Goal: Task Accomplishment & Management: Manage account settings

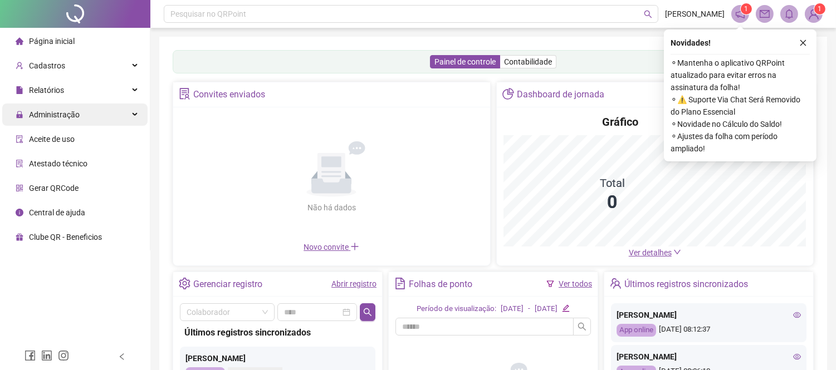
click at [123, 115] on div "Administração" at bounding box center [74, 115] width 145 height 22
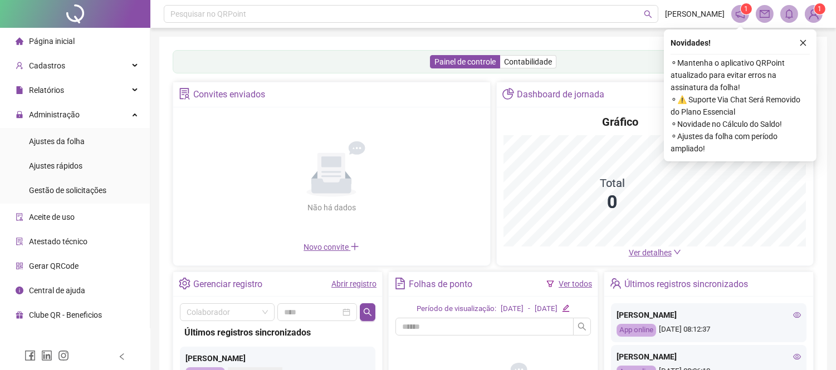
click at [92, 187] on span "Gestão de solicitações" at bounding box center [67, 190] width 77 height 9
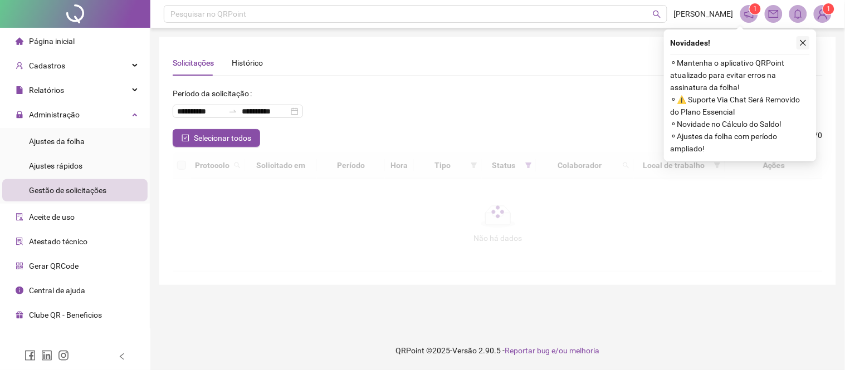
click at [801, 43] on icon "close" at bounding box center [803, 43] width 8 height 8
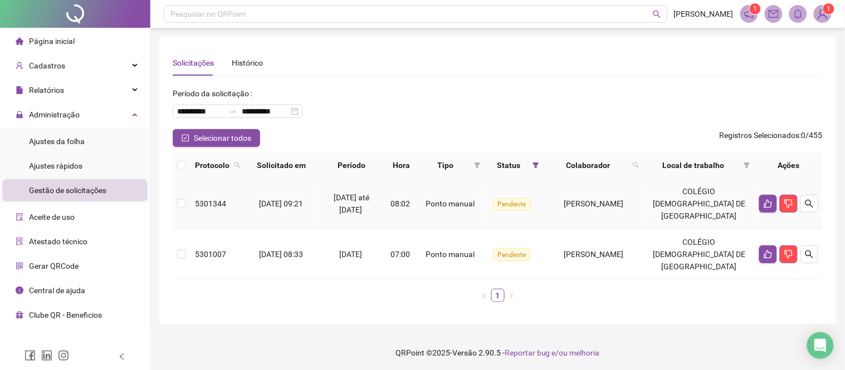
drag, startPoint x: 574, startPoint y: 201, endPoint x: 572, endPoint y: 220, distance: 19.0
click at [573, 203] on div "[PERSON_NAME]" at bounding box center [593, 204] width 91 height 12
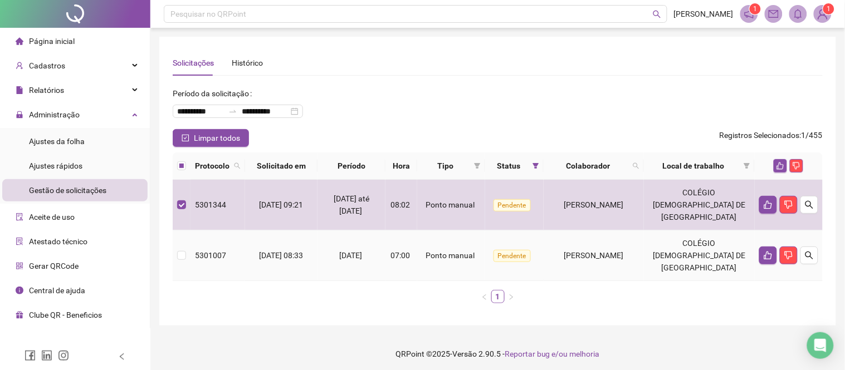
drag, startPoint x: 575, startPoint y: 235, endPoint x: 600, endPoint y: 237, distance: 25.2
click at [577, 251] on span "[PERSON_NAME]" at bounding box center [594, 255] width 60 height 9
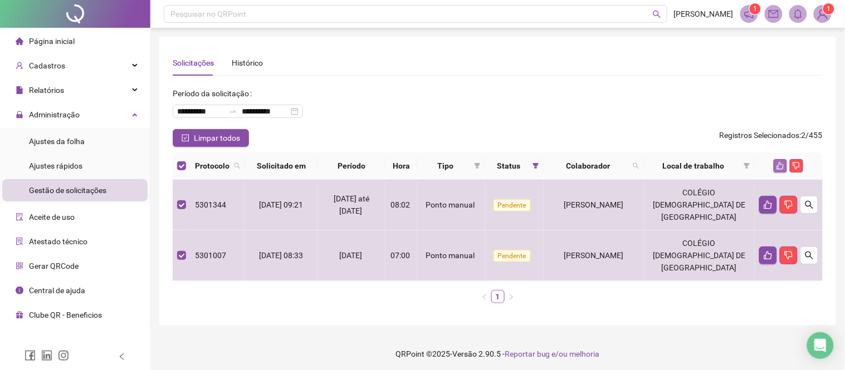
click at [780, 165] on icon "like" at bounding box center [781, 166] width 8 height 8
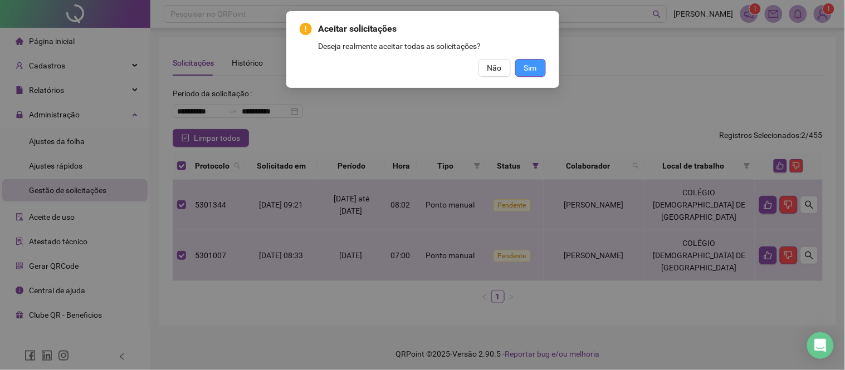
click at [541, 70] on button "Sim" at bounding box center [530, 68] width 31 height 18
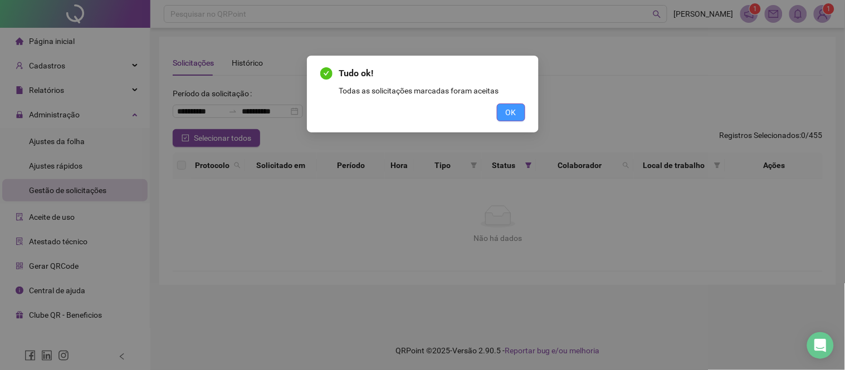
click at [511, 117] on span "OK" at bounding box center [511, 112] width 11 height 12
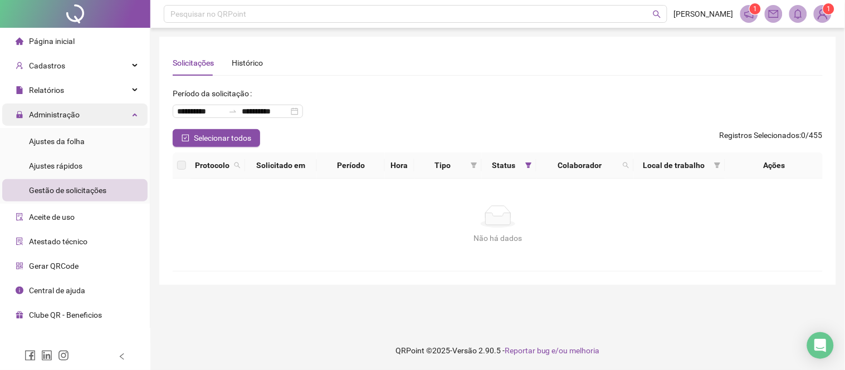
click at [101, 121] on div "Administração" at bounding box center [74, 115] width 145 height 22
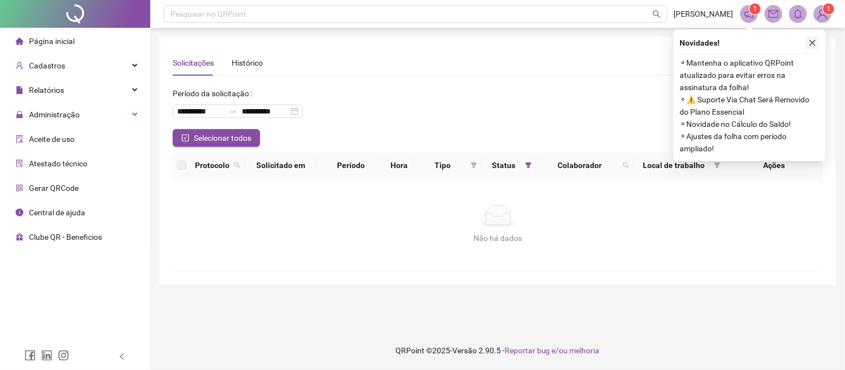
click at [808, 43] on button "button" at bounding box center [812, 42] width 13 height 13
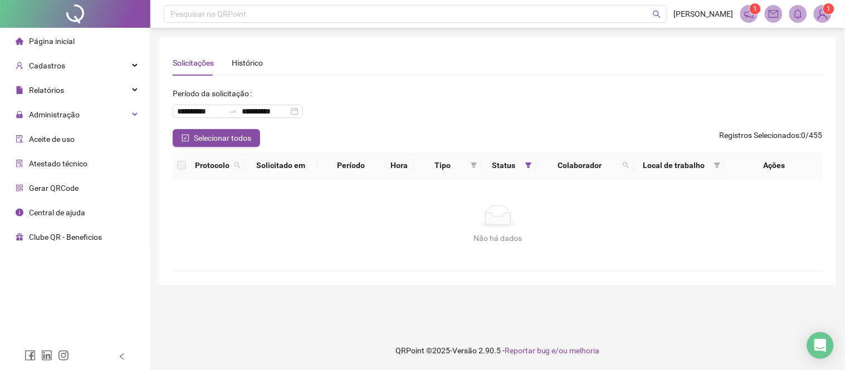
click at [65, 51] on div "Página inicial" at bounding box center [45, 41] width 59 height 22
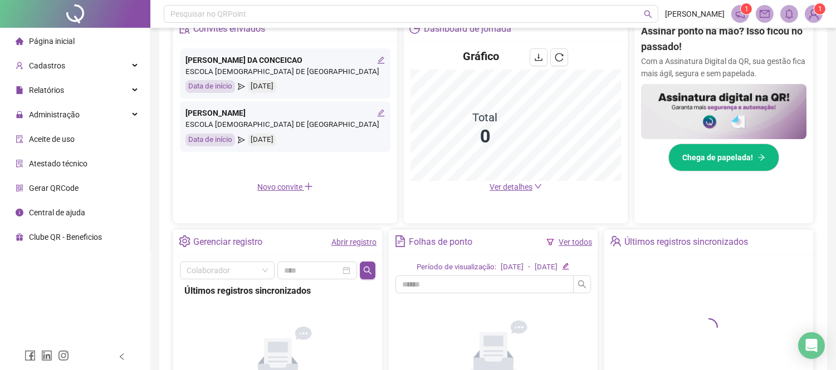
scroll to position [163, 0]
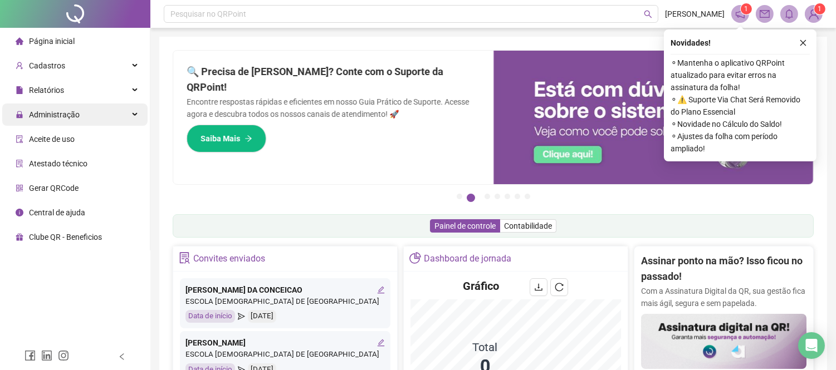
click at [114, 114] on div "Administração" at bounding box center [74, 115] width 145 height 22
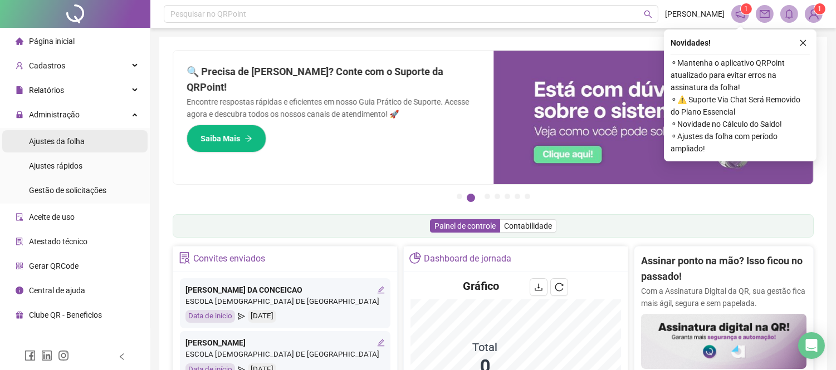
click at [106, 145] on li "Ajustes da folha" at bounding box center [74, 141] width 145 height 22
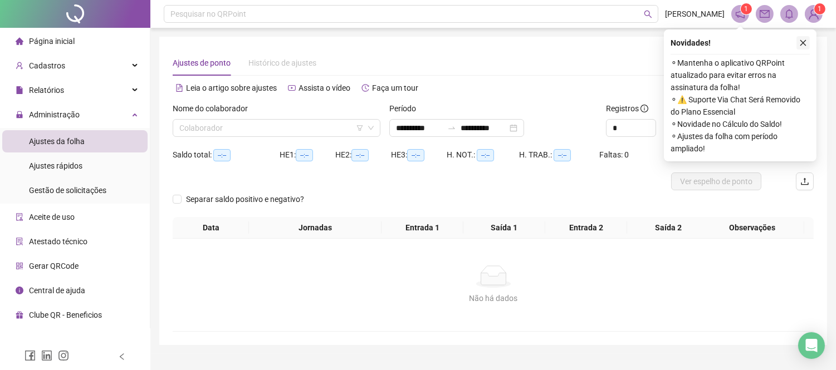
click at [799, 41] on icon "close" at bounding box center [803, 43] width 8 height 8
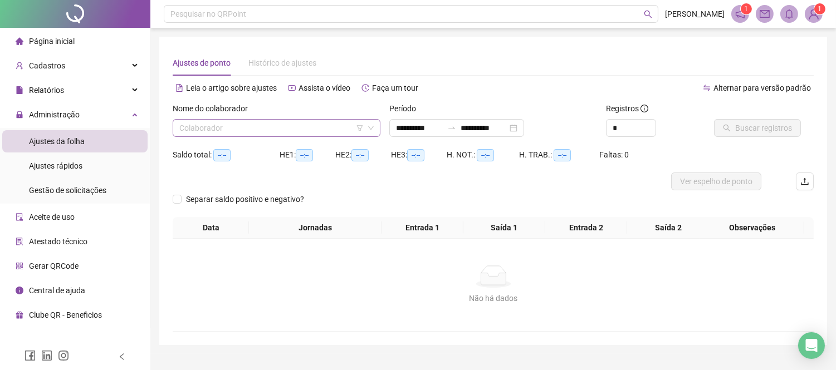
click at [299, 130] on input "search" at bounding box center [271, 128] width 184 height 17
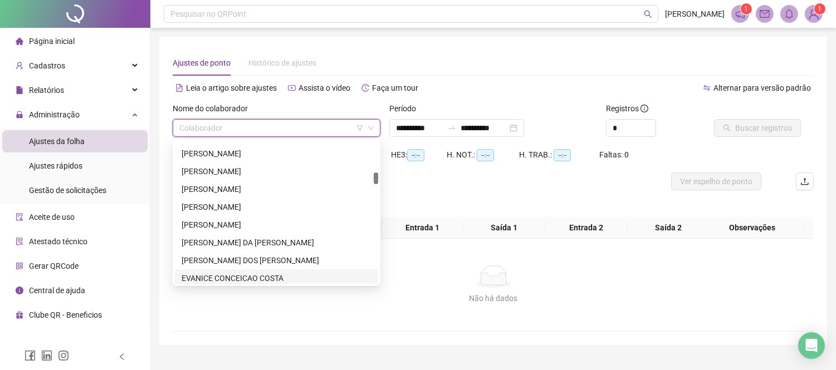
scroll to position [309, 0]
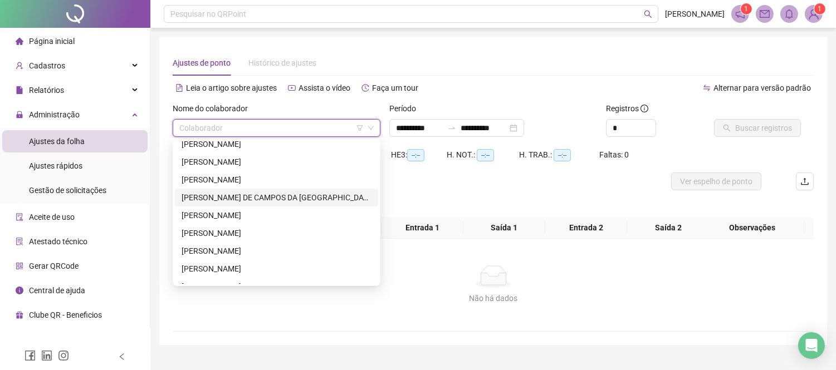
click at [270, 199] on div "[PERSON_NAME] DE CAMPOS DA [GEOGRAPHIC_DATA]" at bounding box center [277, 198] width 190 height 12
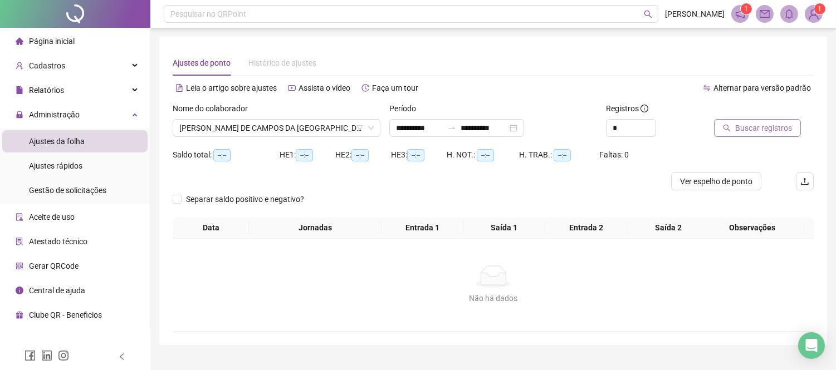
click at [745, 132] on span "Buscar registros" at bounding box center [763, 128] width 57 height 12
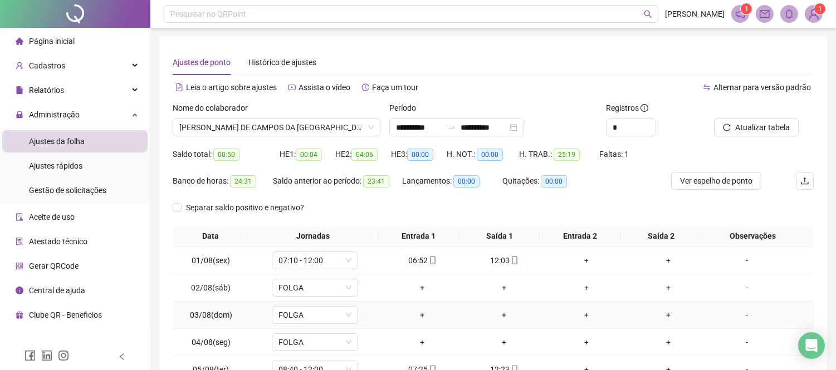
scroll to position [0, 0]
click at [430, 258] on icon "mobile" at bounding box center [432, 261] width 5 height 8
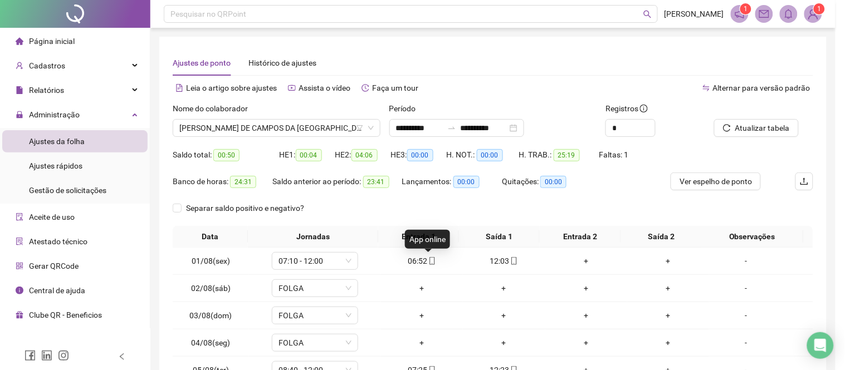
type input "**********"
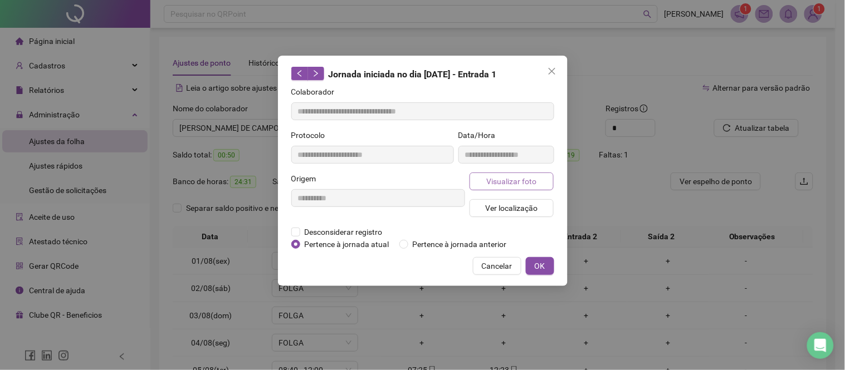
click at [509, 184] on span "Visualizar foto" at bounding box center [511, 181] width 50 height 12
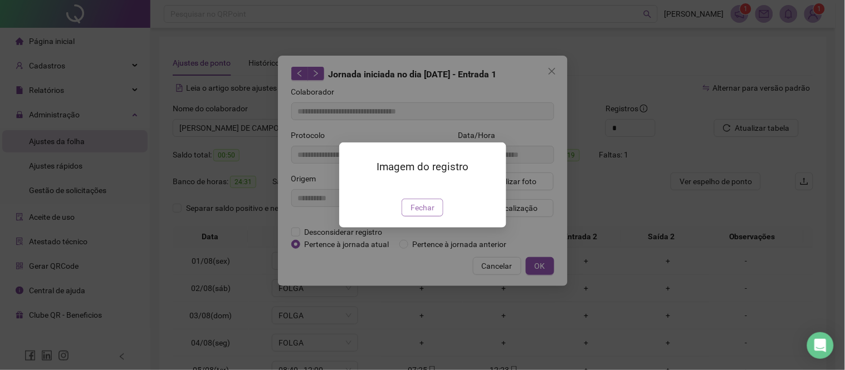
click at [432, 214] on span "Fechar" at bounding box center [423, 208] width 24 height 12
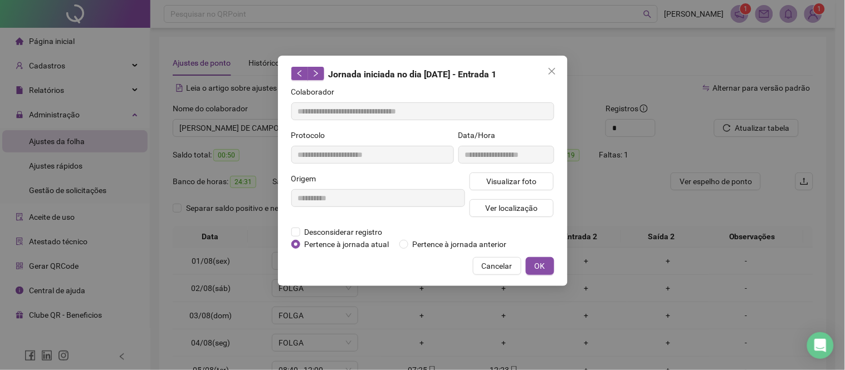
drag, startPoint x: 494, startPoint y: 268, endPoint x: 471, endPoint y: 314, distance: 51.3
click at [493, 274] on button "Cancelar" at bounding box center [497, 266] width 48 height 18
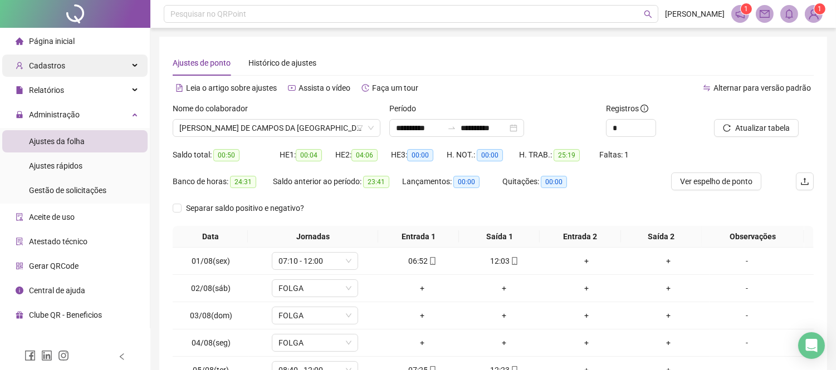
click at [89, 75] on div "Cadastros" at bounding box center [74, 66] width 145 height 22
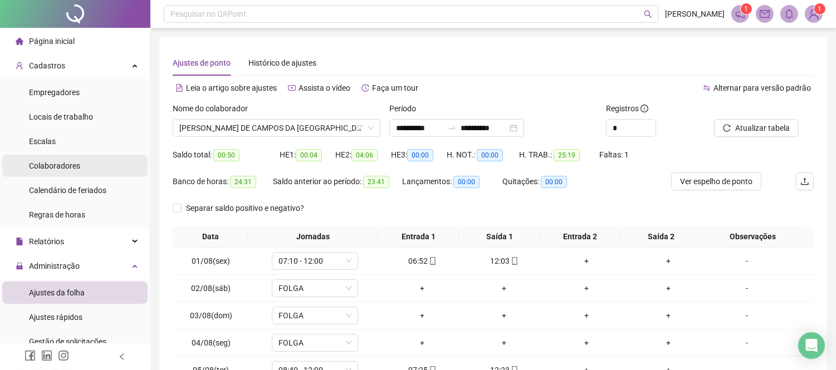
click at [95, 170] on li "Colaboradores" at bounding box center [74, 166] width 145 height 22
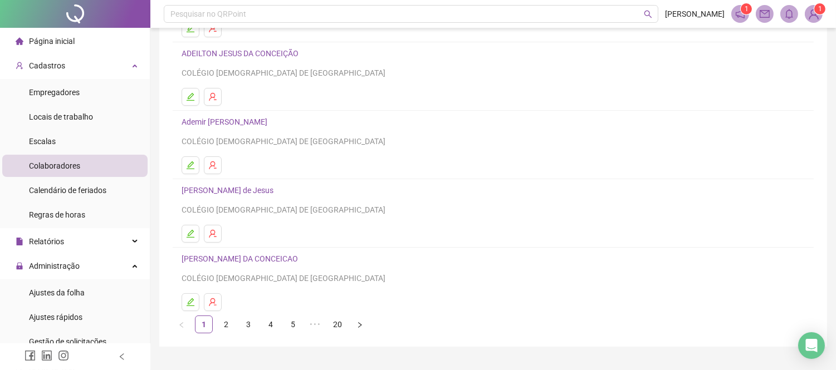
scroll to position [168, 0]
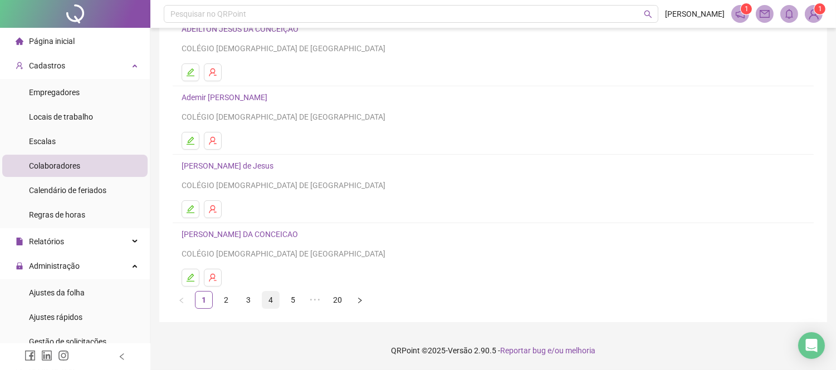
click at [275, 297] on link "4" at bounding box center [270, 300] width 17 height 17
click at [301, 299] on li "5" at bounding box center [293, 300] width 18 height 18
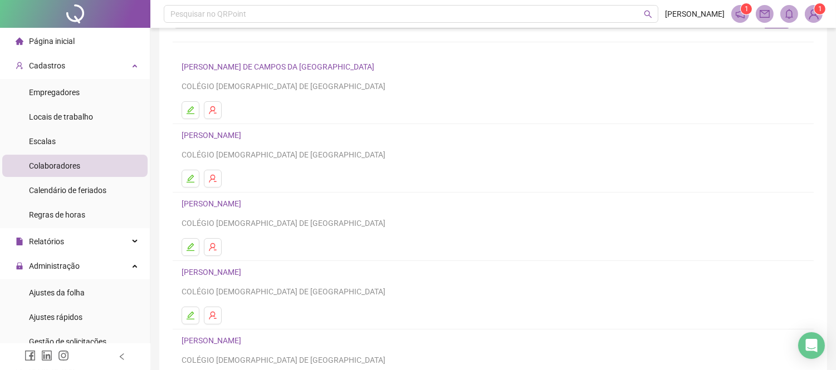
scroll to position [124, 0]
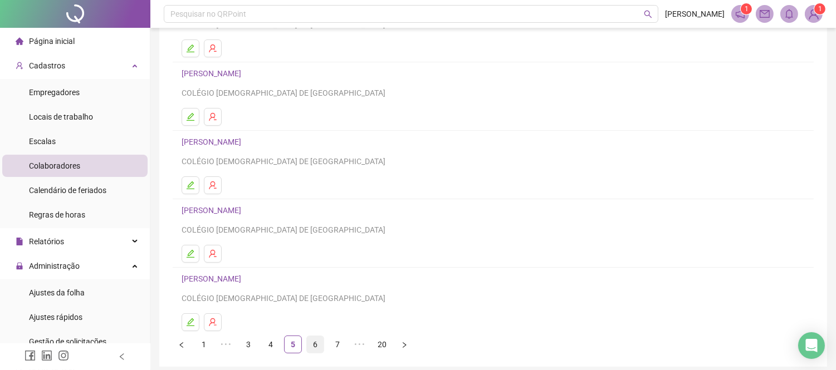
click at [314, 340] on link "6" at bounding box center [315, 345] width 17 height 17
click at [277, 343] on link "5" at bounding box center [270, 345] width 17 height 17
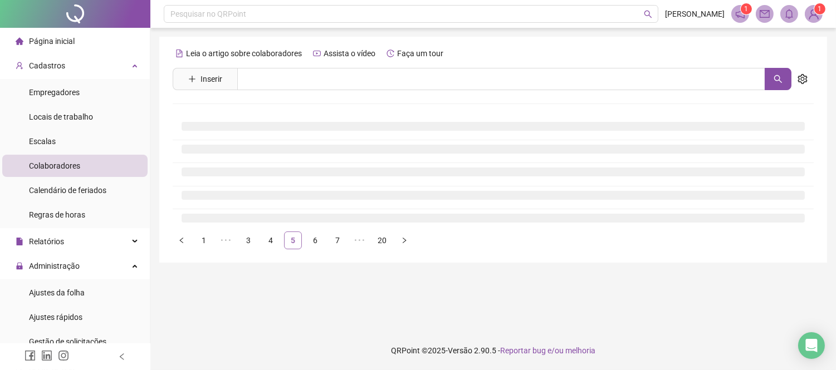
scroll to position [0, 0]
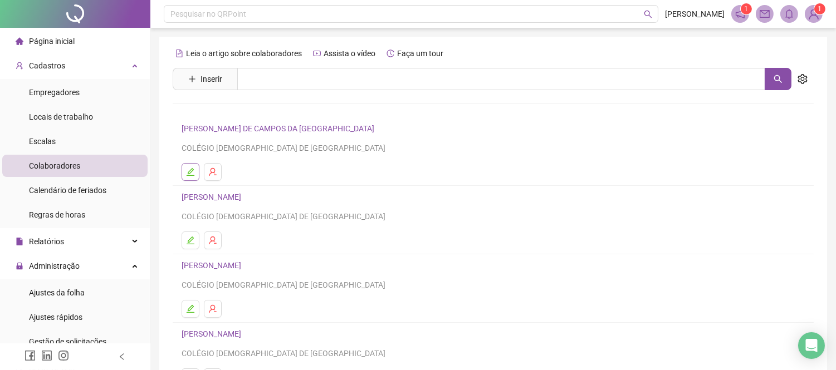
click at [192, 173] on icon "edit" at bounding box center [190, 172] width 9 height 9
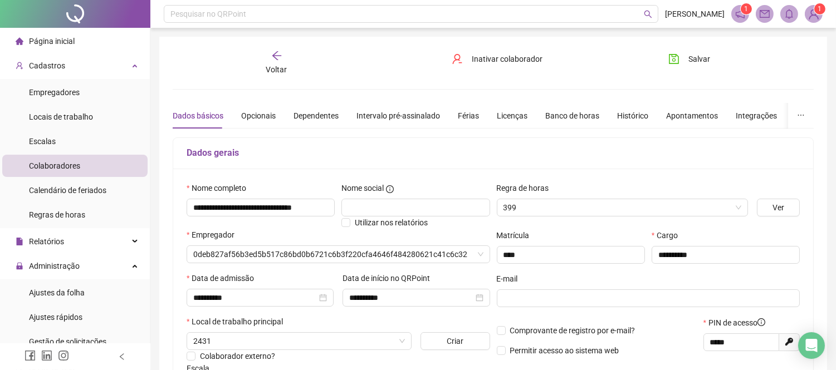
type input "**********"
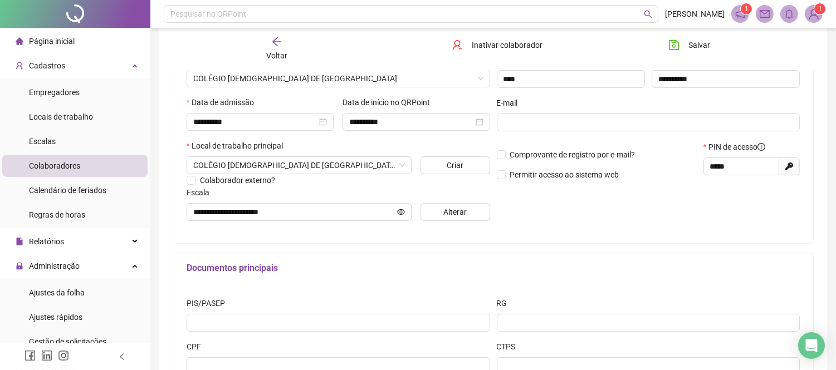
scroll to position [186, 0]
